Goal: Obtain resource: Download file/media

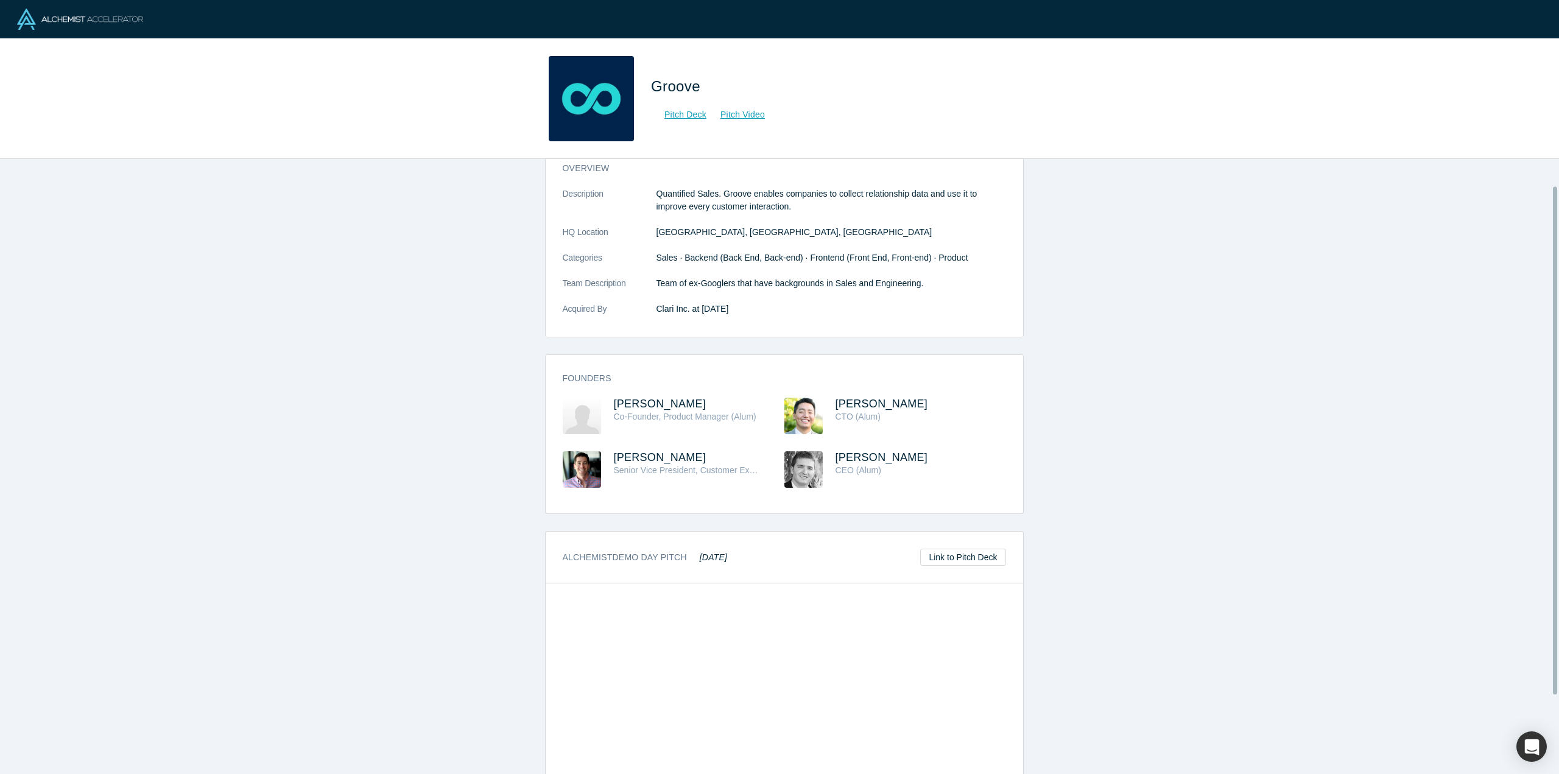
scroll to position [32, 0]
click at [679, 117] on link "Pitch Deck" at bounding box center [679, 115] width 56 height 14
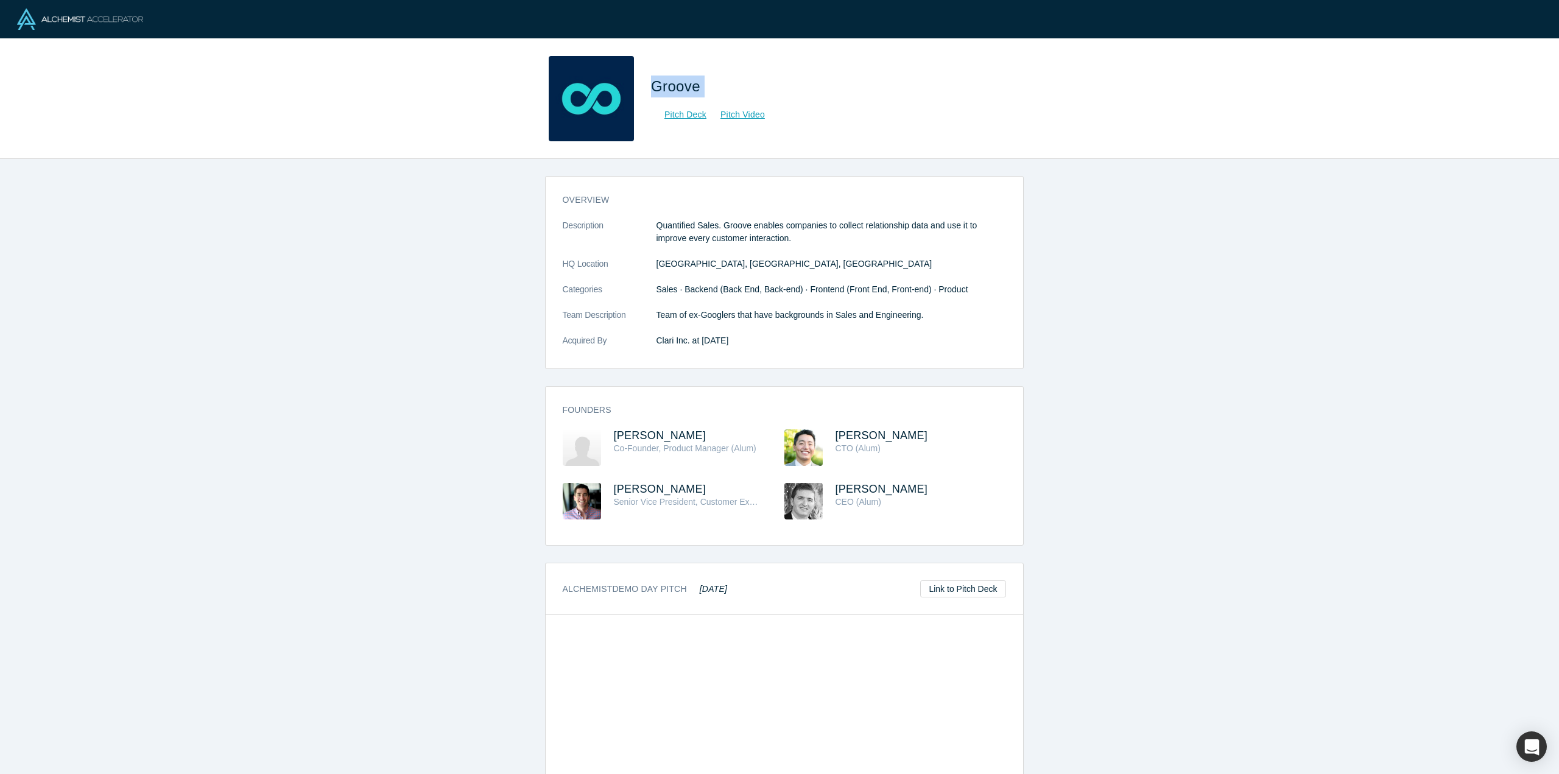
drag, startPoint x: 702, startPoint y: 88, endPoint x: 654, endPoint y: 88, distance: 48.1
click at [654, 88] on span "Groove" at bounding box center [678, 86] width 54 height 16
copy span "Groove"
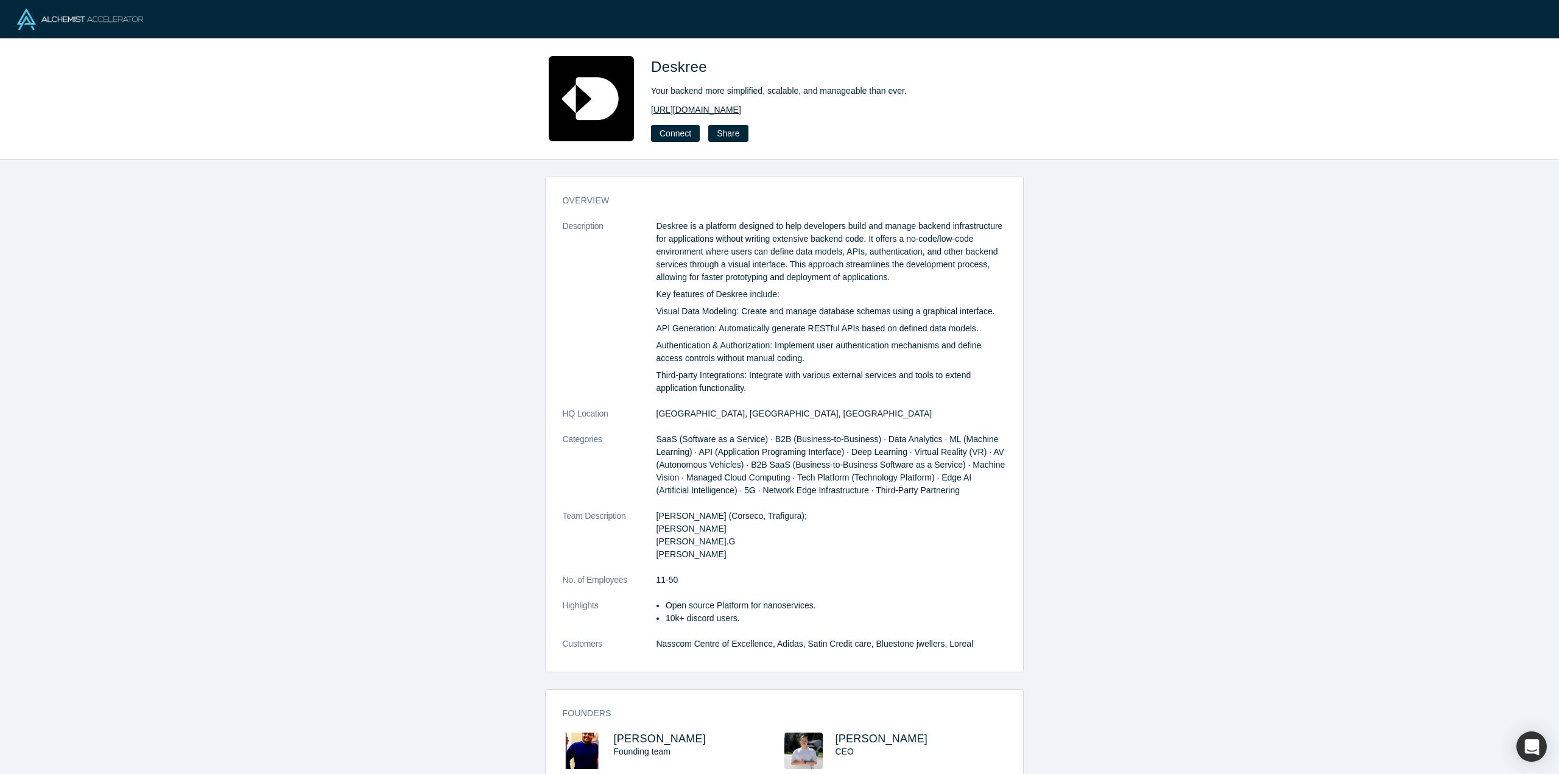
click at [706, 107] on link "[URL][DOMAIN_NAME]" at bounding box center [696, 110] width 90 height 13
